Goal: Information Seeking & Learning: Learn about a topic

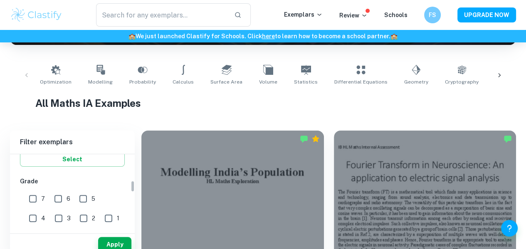
scroll to position [168, 0]
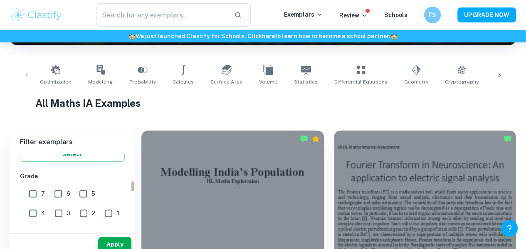
click at [28, 192] on input "7" at bounding box center [33, 193] width 17 height 17
checkbox input "true"
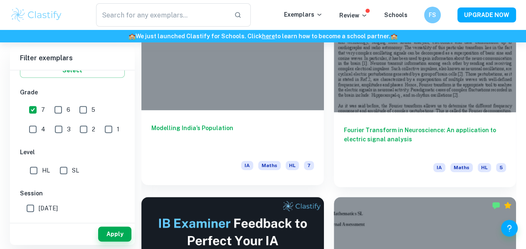
scroll to position [306, 0]
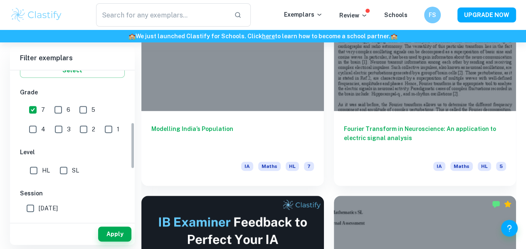
click at [37, 167] on input "HL" at bounding box center [33, 170] width 17 height 17
checkbox input "true"
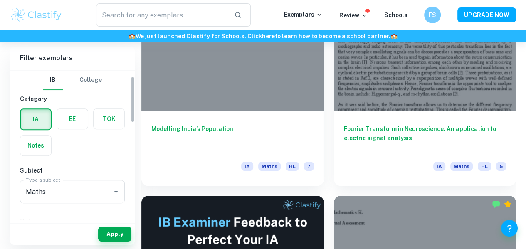
scroll to position [33, 0]
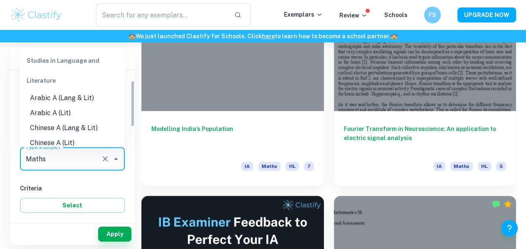
click at [38, 165] on input "Maths" at bounding box center [61, 159] width 74 height 16
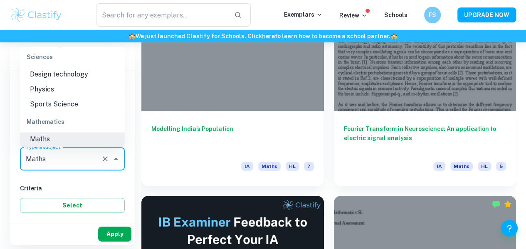
click at [110, 231] on button "Apply" at bounding box center [114, 233] width 33 height 15
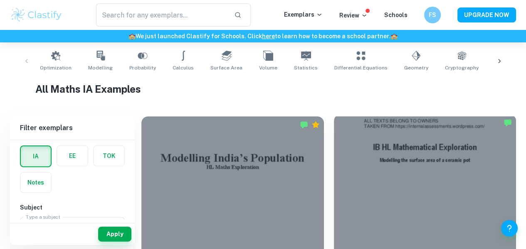
scroll to position [162, 0]
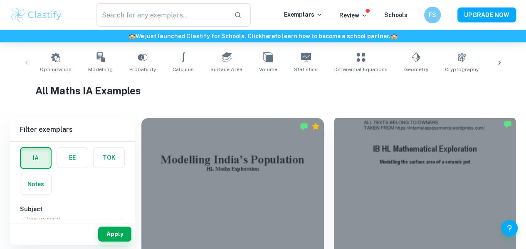
click at [334, 188] on div at bounding box center [425, 184] width 182 height 137
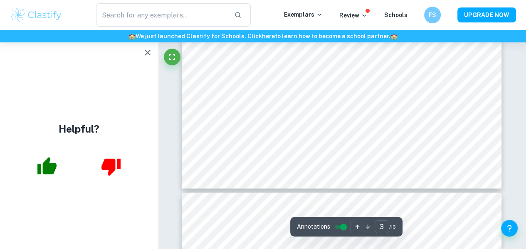
scroll to position [1327, 0]
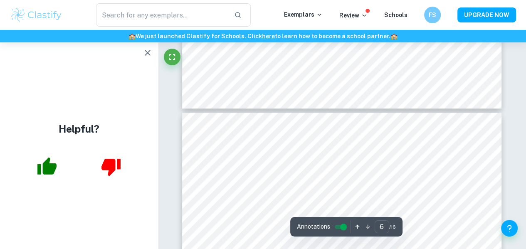
type input "7"
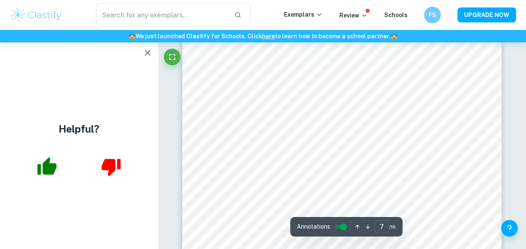
scroll to position [3002, 0]
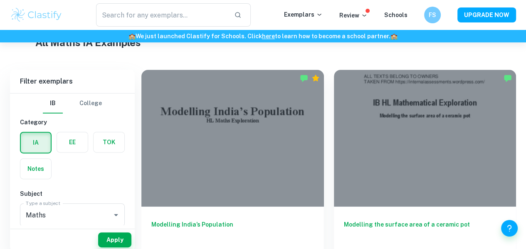
scroll to position [368, 0]
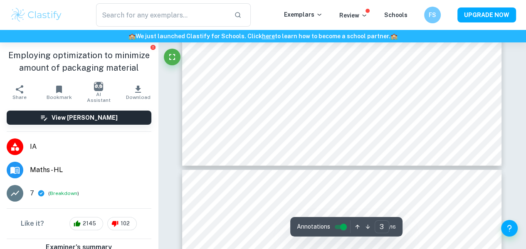
scroll to position [1351, 0]
type input "4"
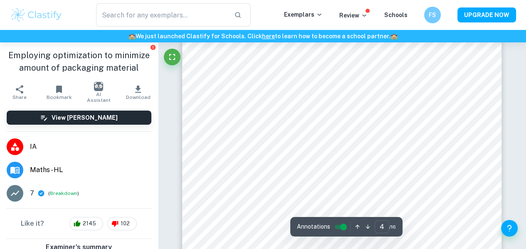
scroll to position [1550, 0]
click at [312, 96] on div at bounding box center [298, 100] width 137 height 12
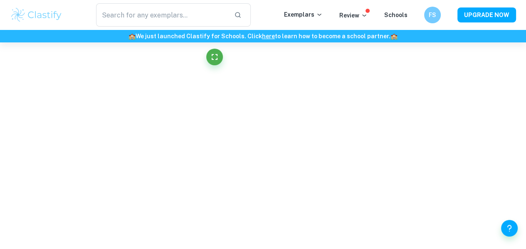
scroll to position [2087, 0]
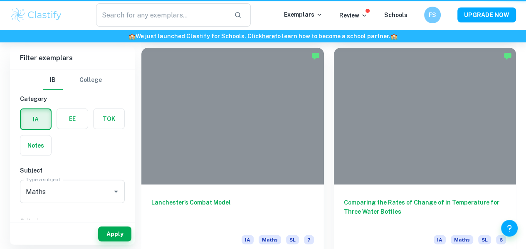
scroll to position [368, 0]
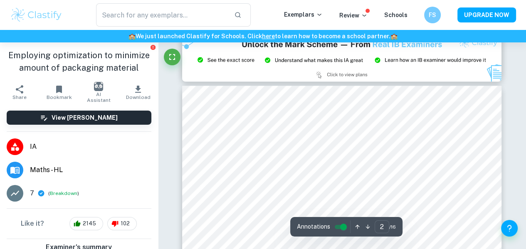
type input "3"
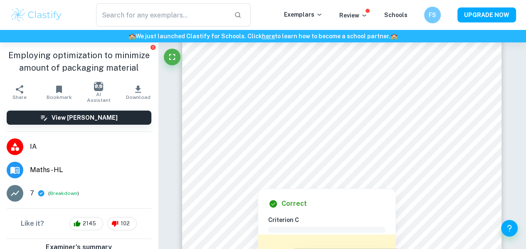
click at [303, 169] on div at bounding box center [342, 167] width 242 height 10
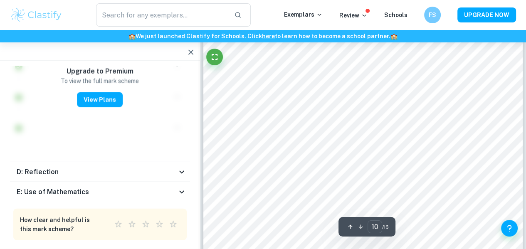
scroll to position [4188, 0]
type input "16"
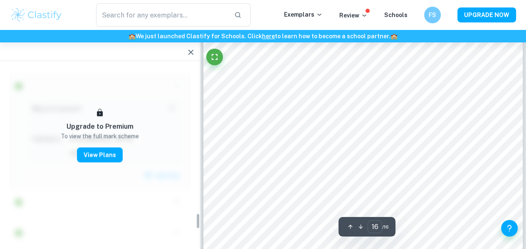
scroll to position [1633, 0]
click at [193, 54] on icon "button" at bounding box center [190, 52] width 5 height 5
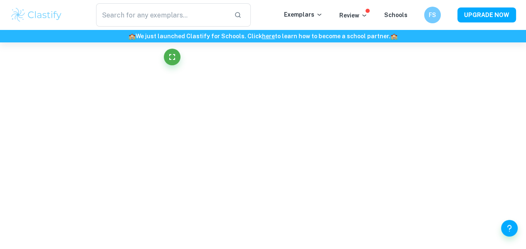
scroll to position [4277, 0]
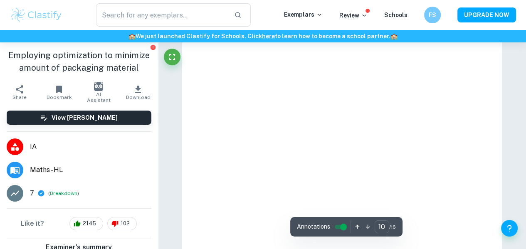
click at [29, 20] on img at bounding box center [36, 15] width 53 height 17
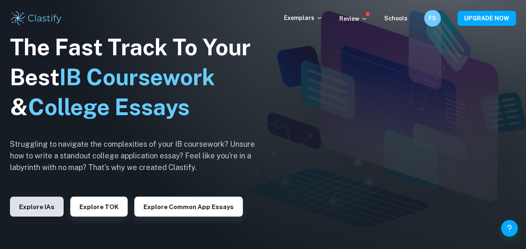
click at [45, 206] on button "Explore IAs" at bounding box center [37, 207] width 54 height 20
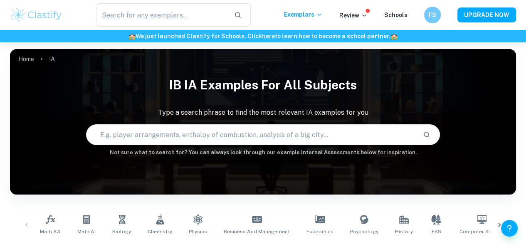
click at [149, 130] on input "text" at bounding box center [251, 134] width 330 height 23
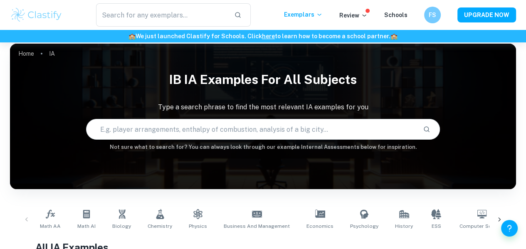
scroll to position [52, 0]
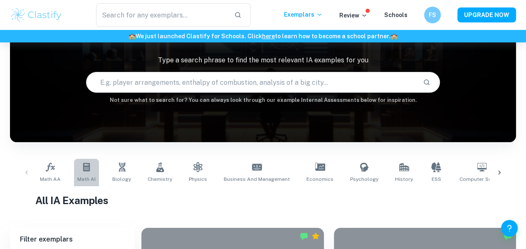
click at [80, 172] on link "Math AI" at bounding box center [86, 172] width 25 height 27
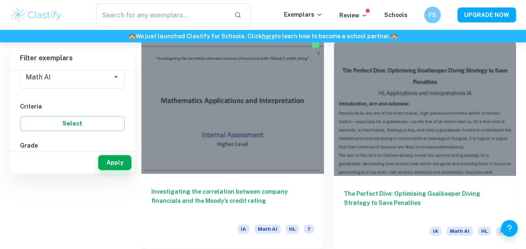
scroll to position [70, 0]
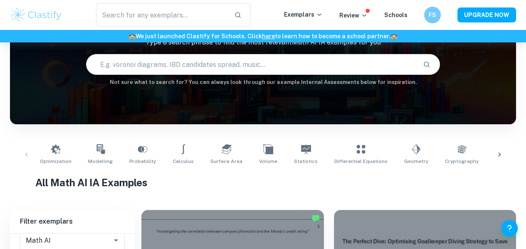
click at [181, 66] on input "text" at bounding box center [251, 64] width 330 height 23
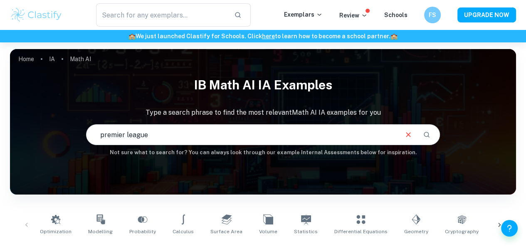
click at [204, 127] on input "premier league" at bounding box center [241, 134] width 311 height 23
click at [176, 142] on input "premier league" at bounding box center [241, 134] width 311 height 23
type input "p"
type input "football"
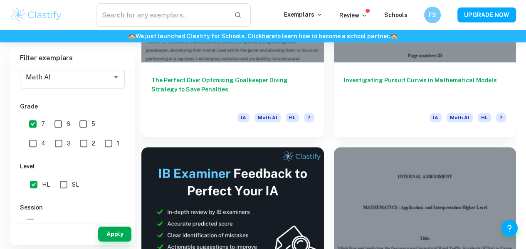
scroll to position [354, 0]
